Goal: Navigation & Orientation: Find specific page/section

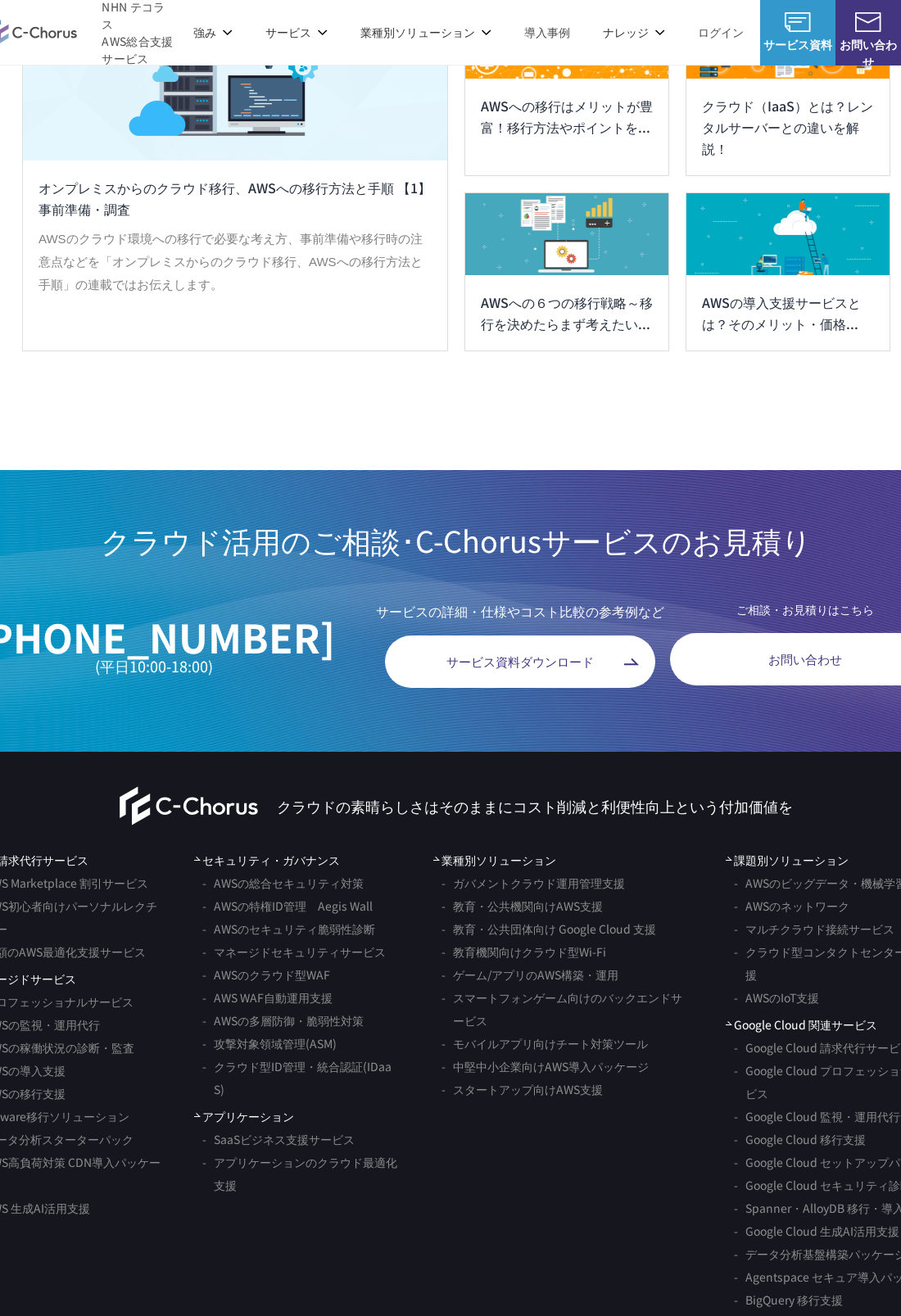
scroll to position [8991, 35]
click at [500, 1177] on ul "業種別ソリューション ガバメントクラウド運用管理支援 教育・公共機関向けAWS支援 教育・公共団体向け Google Cloud 支援 教育機関向けクラウド型…" at bounding box center [563, 1118] width 259 height 531
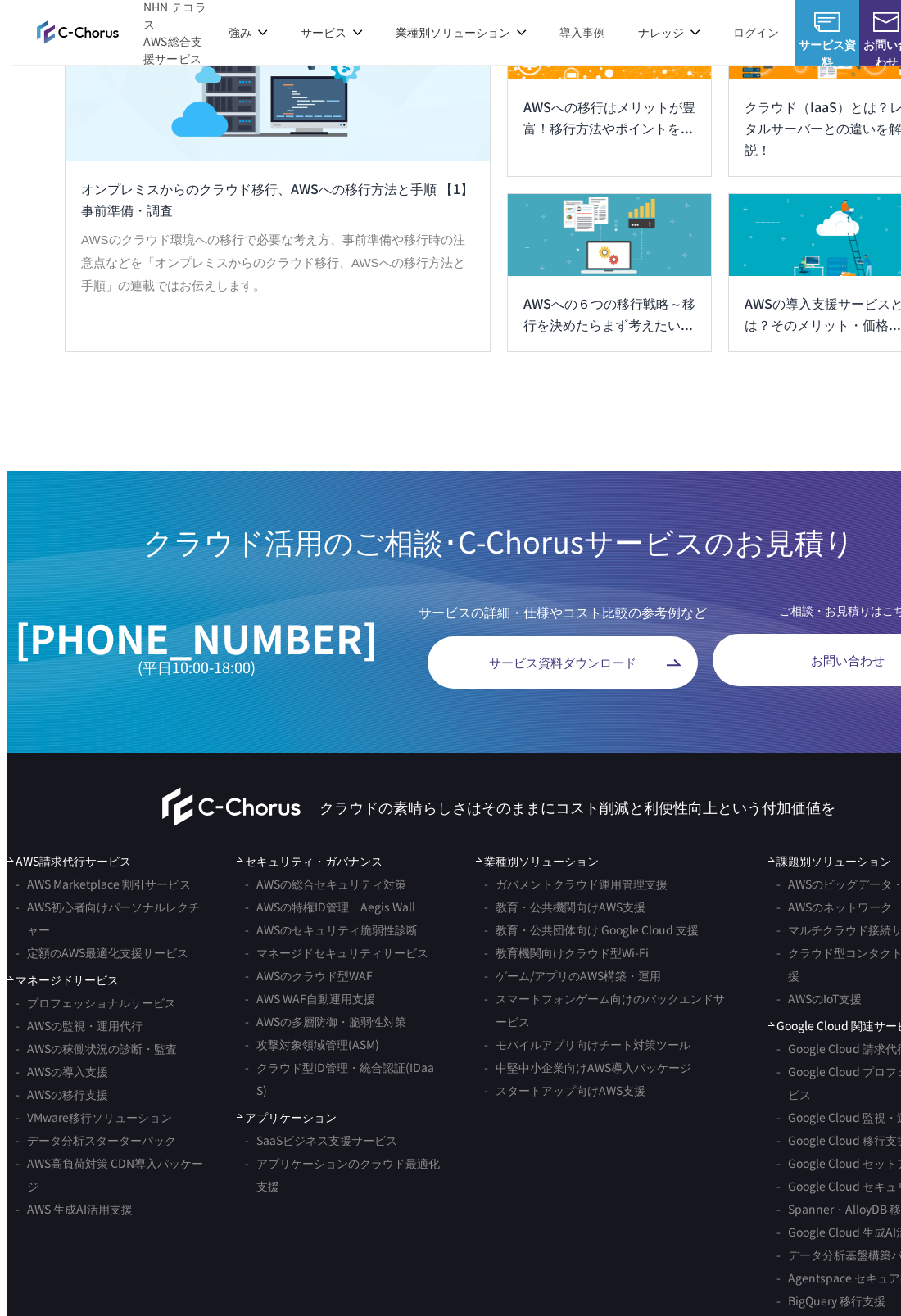
scroll to position [8992, 0]
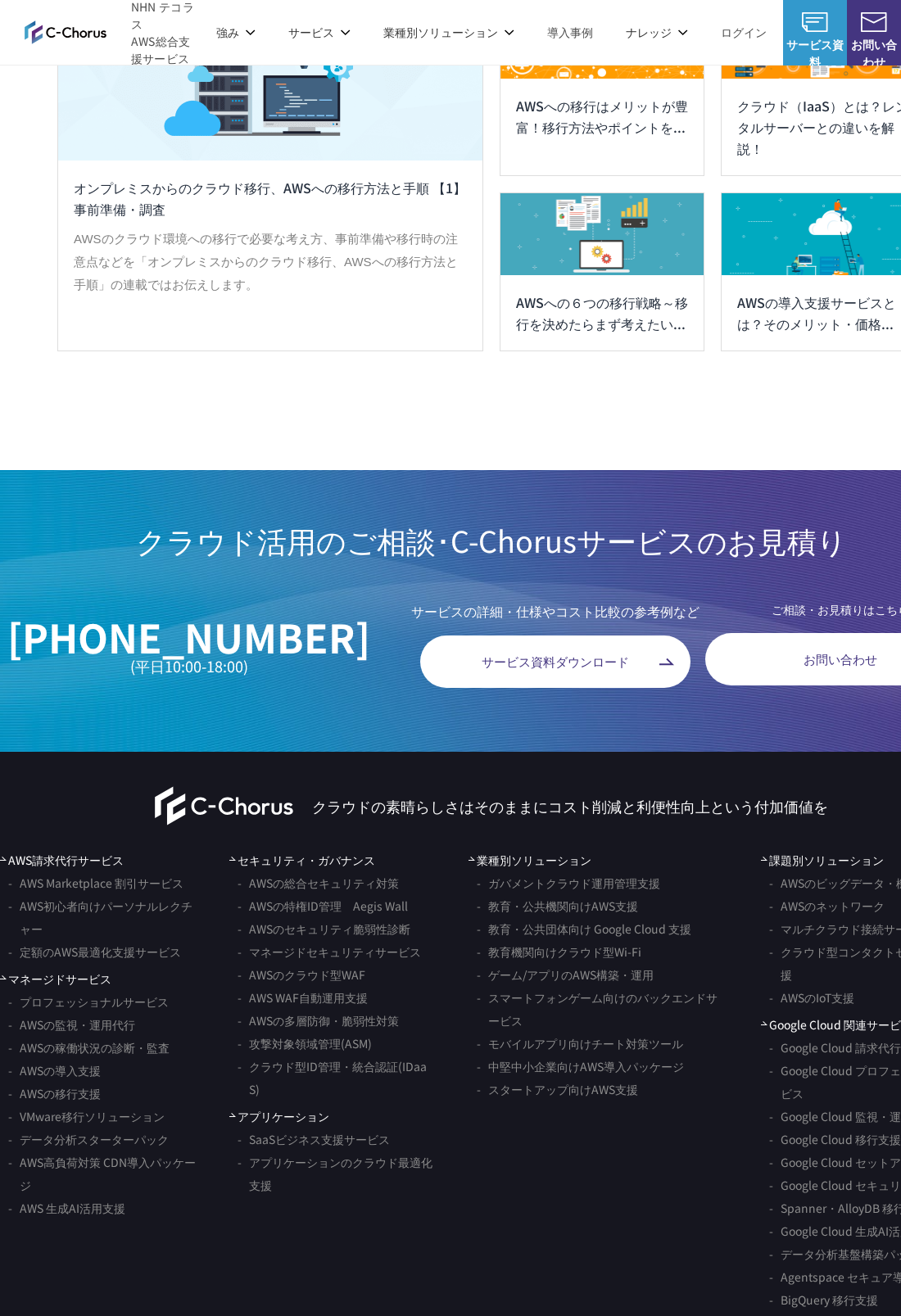
click at [521, 1315] on ul "業種別ソリューション ガバメントクラウド運用管理支援 教育・公共機関向けAWS支援 教育・公共団体向け Google Cloud 支援 教育機関向けクラウド型…" at bounding box center [598, 1117] width 259 height 531
click at [87, 38] on img at bounding box center [66, 32] width 82 height 23
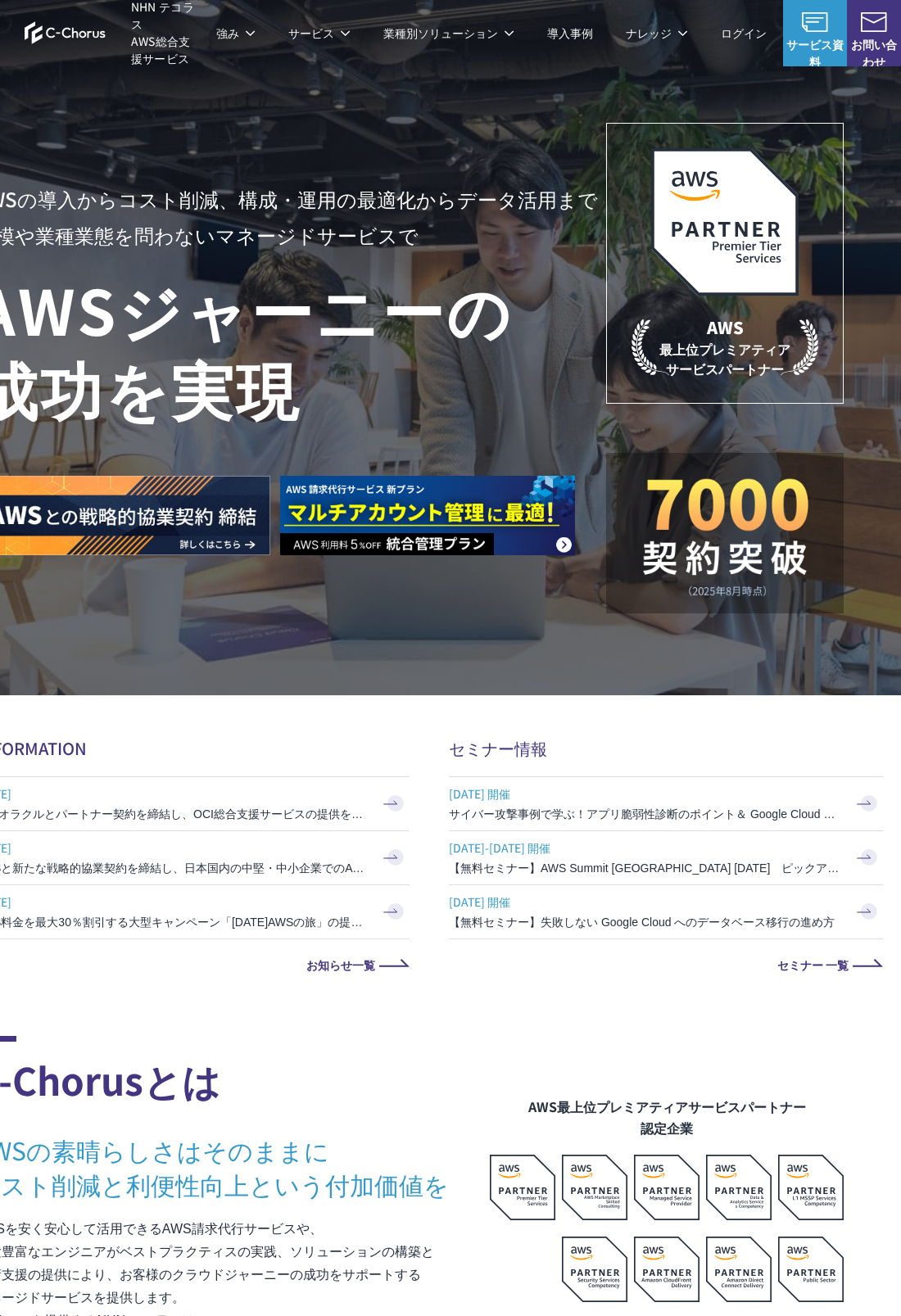
click at [886, 29] on img at bounding box center [873, 22] width 26 height 20
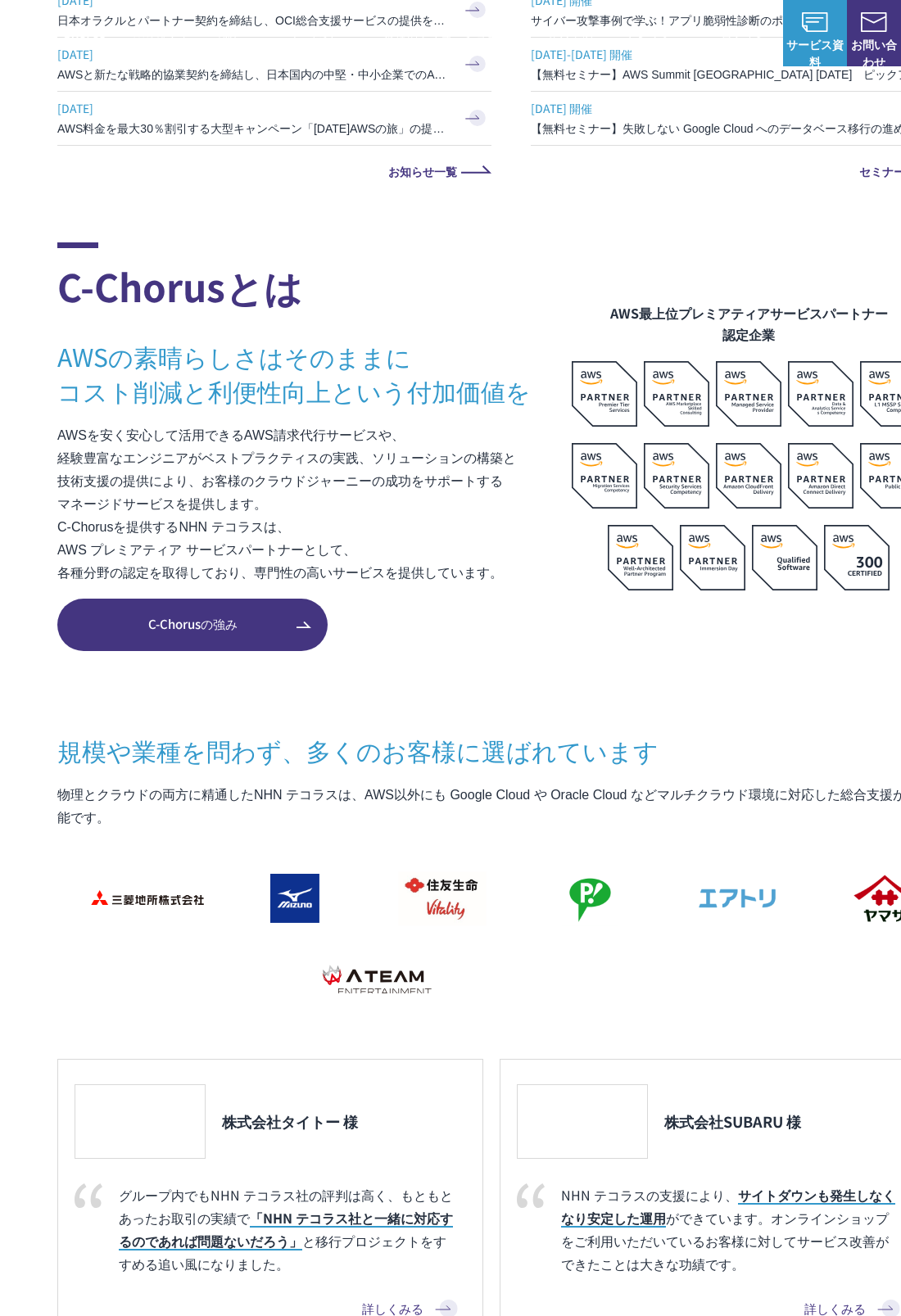
scroll to position [854, 0]
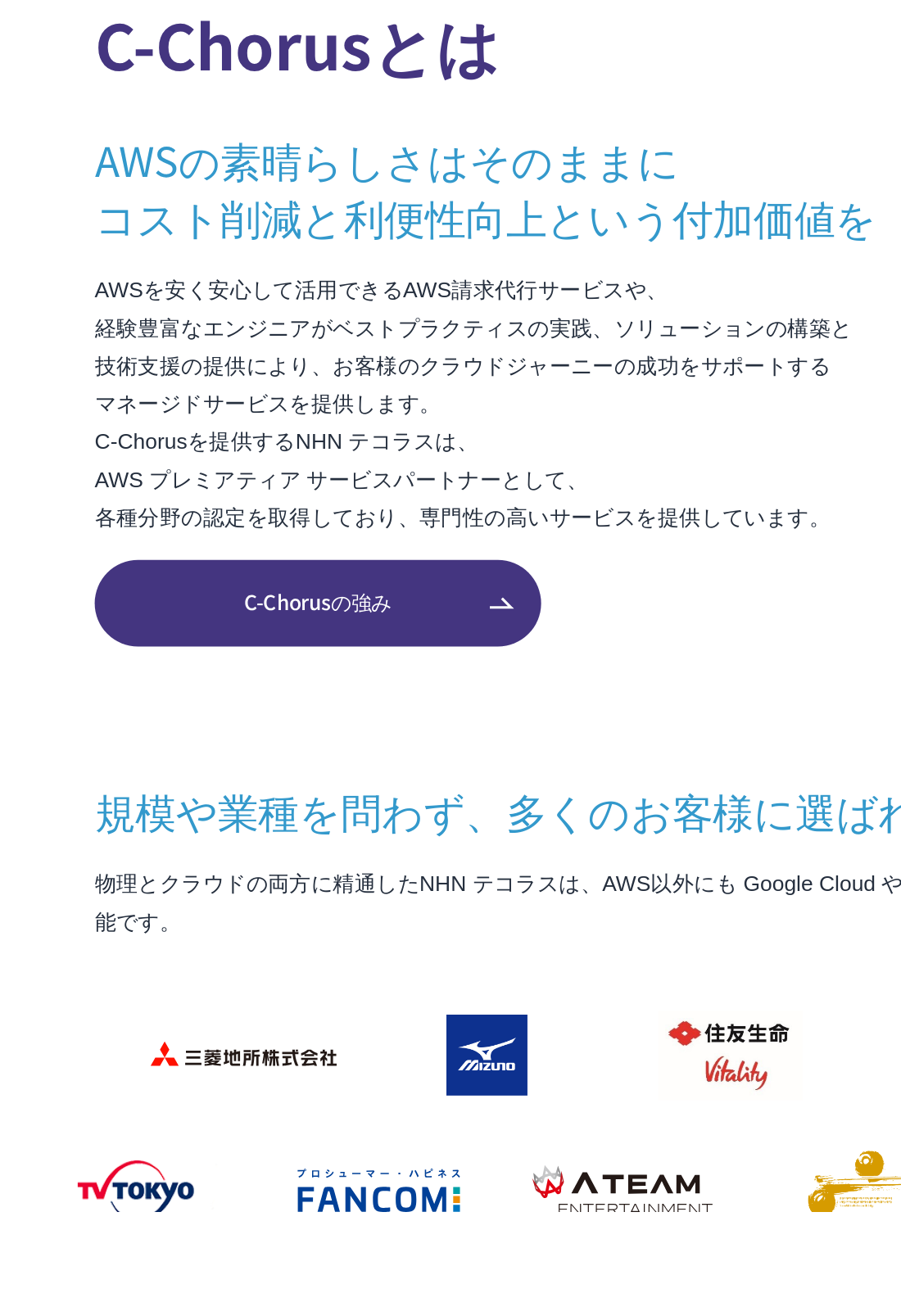
click at [669, 806] on img at bounding box center [734, 838] width 131 height 65
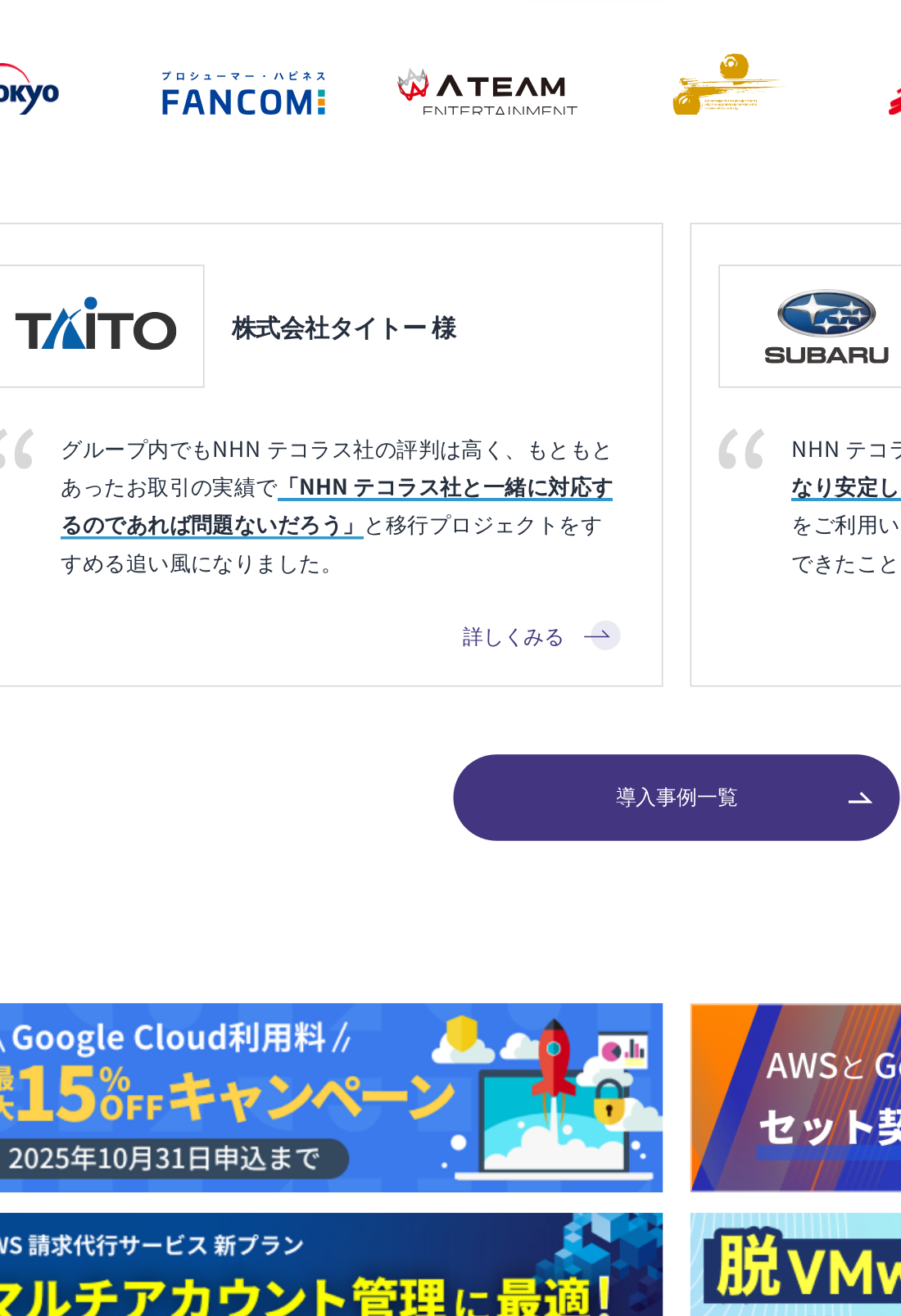
scroll to position [1324, 81]
click at [361, 769] on link "詳しくみる" at bounding box center [329, 779] width 96 height 20
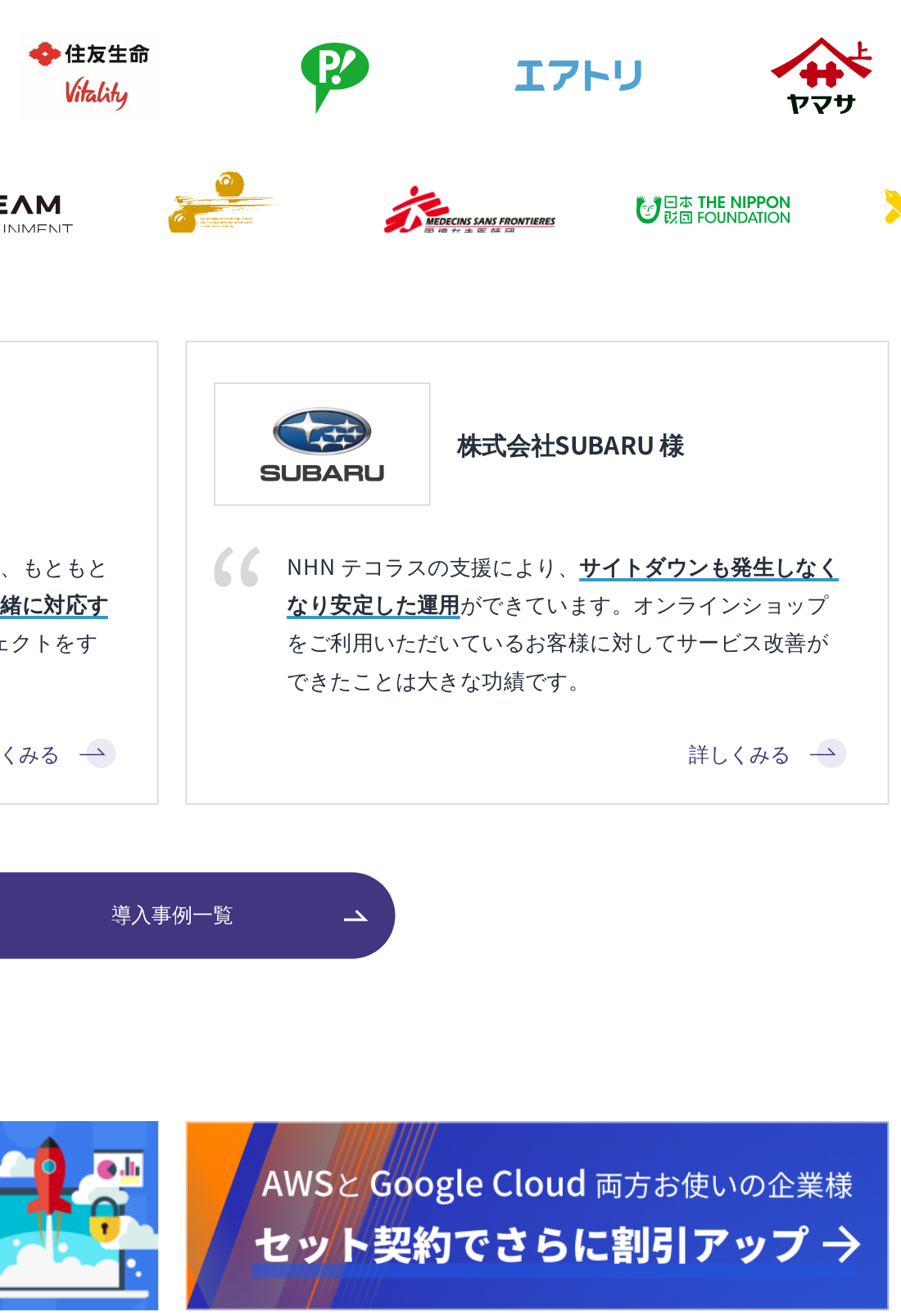
scroll to position [1199, 36]
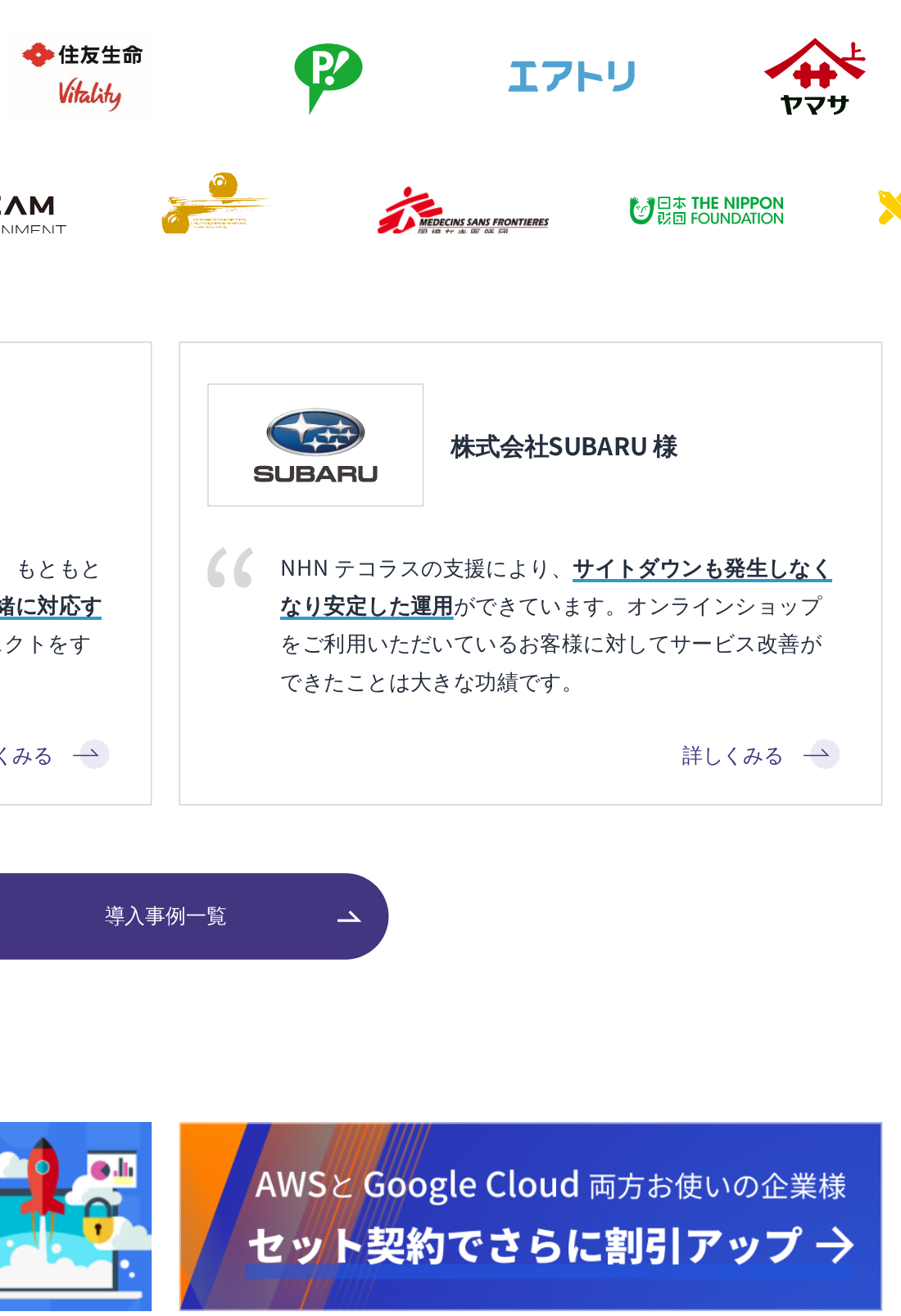
click at [768, 895] on link "詳しくみる" at bounding box center [815, 904] width 96 height 20
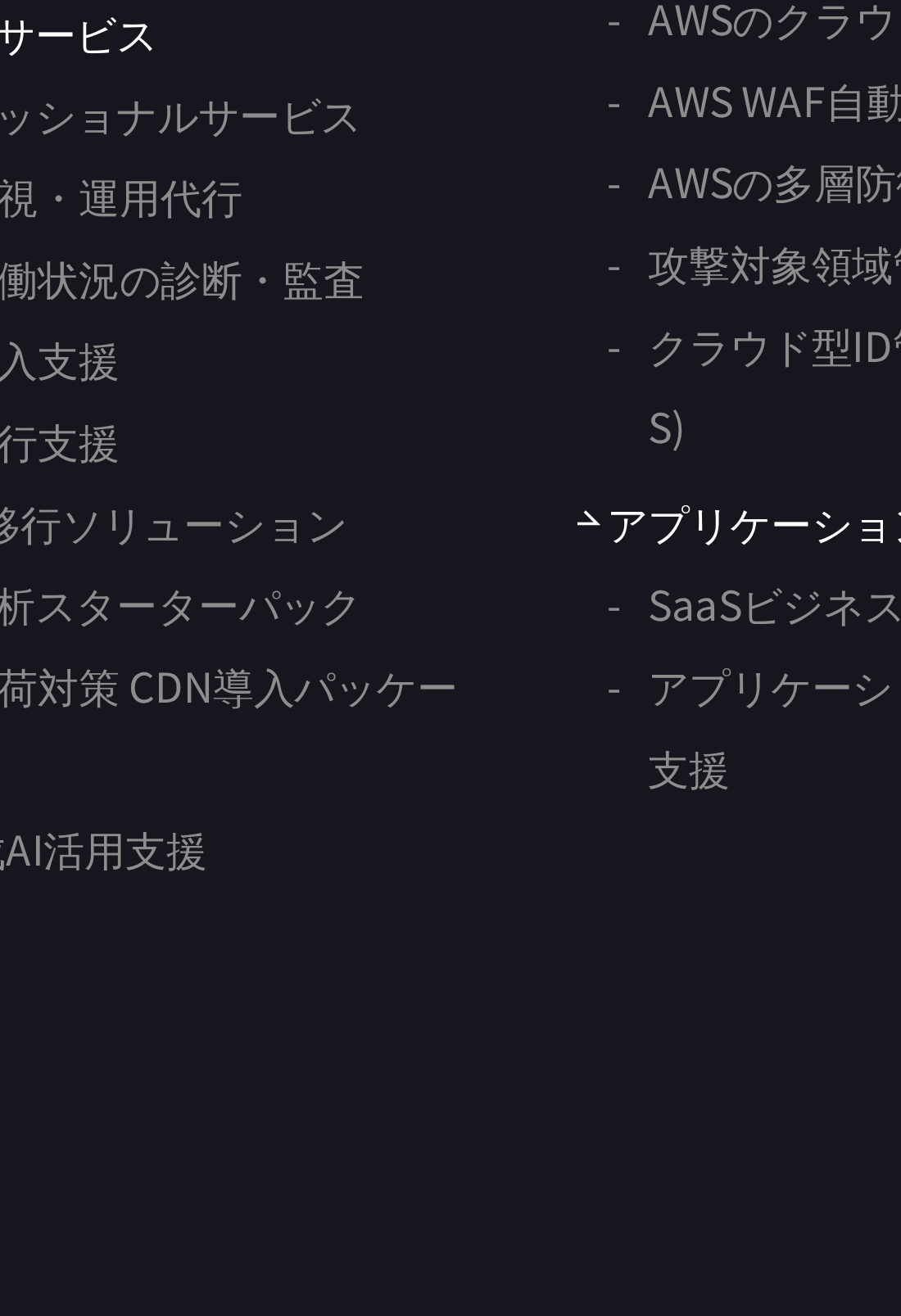
scroll to position [9178, 0]
